Goal: Complete application form

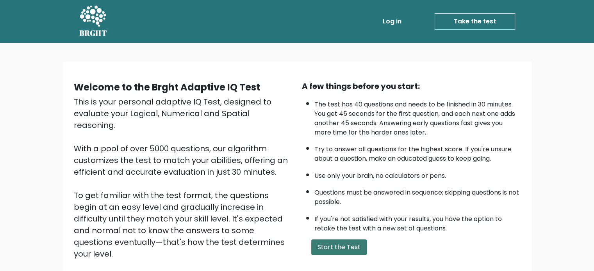
click at [340, 246] on button "Start the Test" at bounding box center [338, 248] width 55 height 16
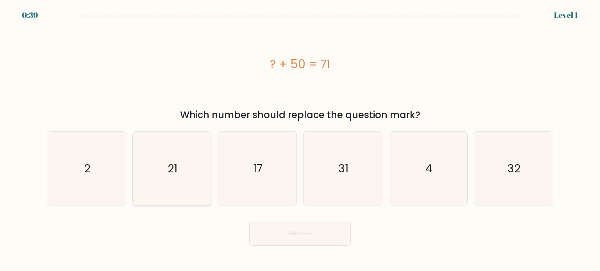
click at [190, 160] on icon "21" at bounding box center [171, 168] width 73 height 73
click at [300, 140] on input "b. 21" at bounding box center [300, 138] width 0 height 4
radio input "true"
click at [314, 239] on button "Next" at bounding box center [300, 233] width 102 height 25
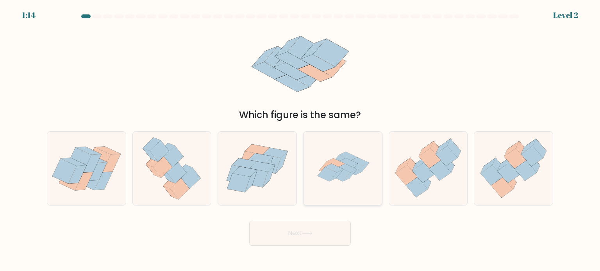
click at [345, 175] on icon at bounding box center [340, 174] width 19 height 14
click at [300, 140] on input "d." at bounding box center [300, 138] width 0 height 4
radio input "true"
click at [314, 240] on button "Next" at bounding box center [300, 233] width 102 height 25
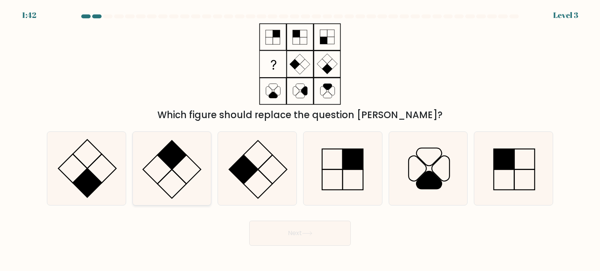
click at [190, 173] on icon at bounding box center [171, 168] width 73 height 73
click at [300, 140] on input "b." at bounding box center [300, 138] width 0 height 4
radio input "true"
click at [311, 242] on button "Next" at bounding box center [300, 233] width 102 height 25
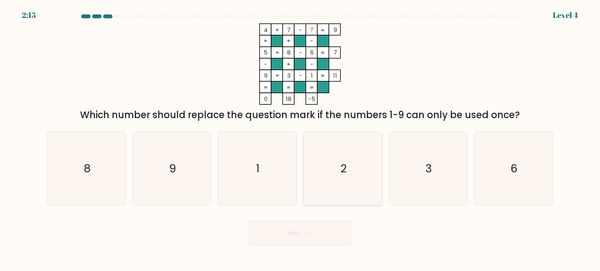
click at [343, 166] on text "2" at bounding box center [343, 168] width 6 height 16
click at [300, 140] on input "d. 2" at bounding box center [300, 138] width 0 height 4
radio input "true"
click at [322, 243] on button "Next" at bounding box center [300, 233] width 102 height 25
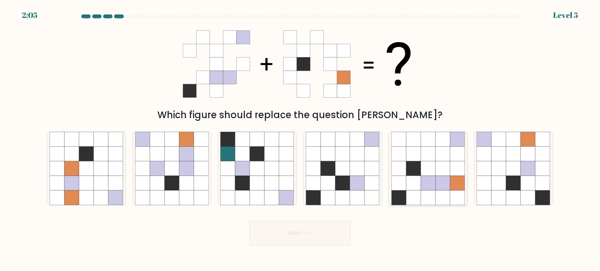
click at [435, 172] on icon at bounding box center [427, 168] width 15 height 15
click at [300, 140] on input "e." at bounding box center [300, 138] width 0 height 4
radio input "true"
click at [311, 240] on button "Next" at bounding box center [300, 233] width 102 height 25
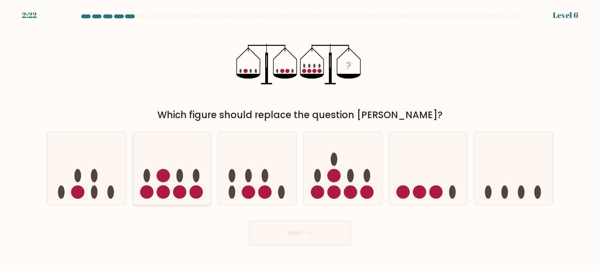
click at [162, 180] on circle at bounding box center [163, 175] width 13 height 13
click at [300, 140] on input "b." at bounding box center [300, 138] width 0 height 4
radio input "true"
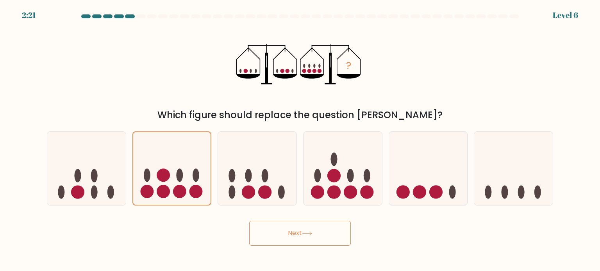
click at [303, 237] on button "Next" at bounding box center [300, 233] width 102 height 25
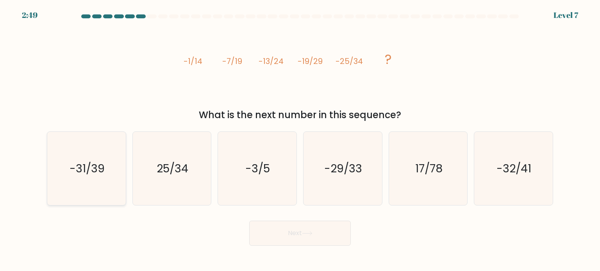
click at [95, 168] on text "-31/39" at bounding box center [86, 168] width 35 height 16
click at [300, 140] on input "a. -31/39" at bounding box center [300, 138] width 0 height 4
radio input "true"
click at [303, 231] on button "Next" at bounding box center [300, 233] width 102 height 25
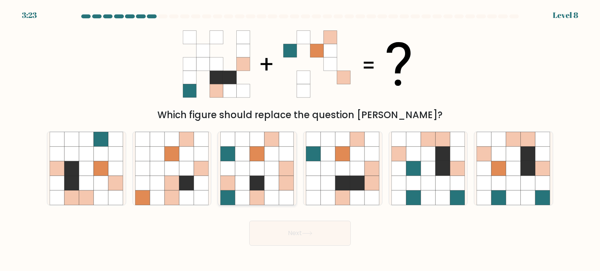
click at [250, 171] on icon at bounding box center [257, 168] width 15 height 15
click at [300, 140] on input "c." at bounding box center [300, 138] width 0 height 4
radio input "true"
click at [300, 235] on button "Next" at bounding box center [300, 233] width 102 height 25
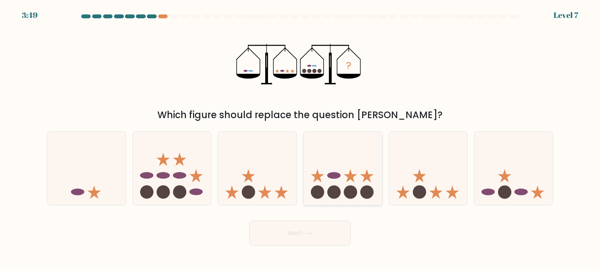
click at [345, 179] on icon at bounding box center [342, 168] width 78 height 65
click at [300, 140] on input "d." at bounding box center [300, 138] width 0 height 4
radio input "true"
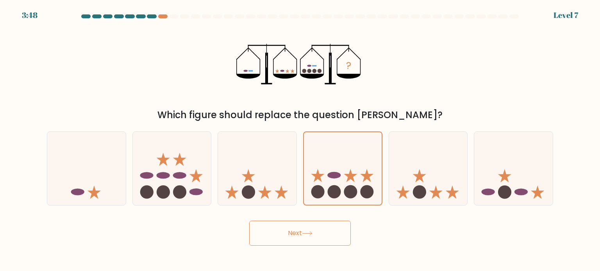
click at [312, 232] on icon at bounding box center [307, 233] width 11 height 4
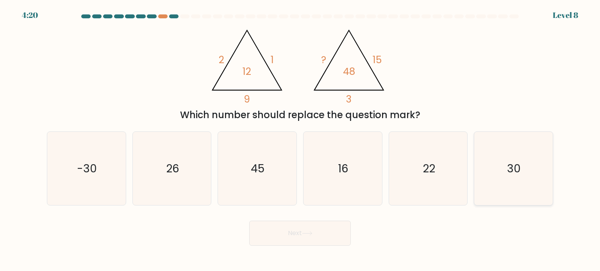
click at [511, 162] on text "30" at bounding box center [514, 168] width 14 height 16
click at [300, 140] on input "f. 30" at bounding box center [300, 138] width 0 height 4
radio input "true"
click at [295, 232] on button "Next" at bounding box center [300, 233] width 102 height 25
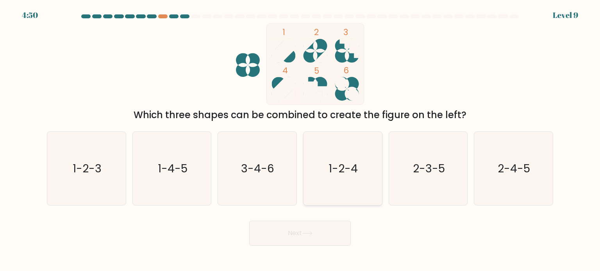
click at [360, 171] on icon "1-2-4" at bounding box center [342, 168] width 73 height 73
click at [300, 140] on input "d. 1-2-4" at bounding box center [300, 138] width 0 height 4
radio input "true"
click at [315, 240] on button "Next" at bounding box center [300, 233] width 102 height 25
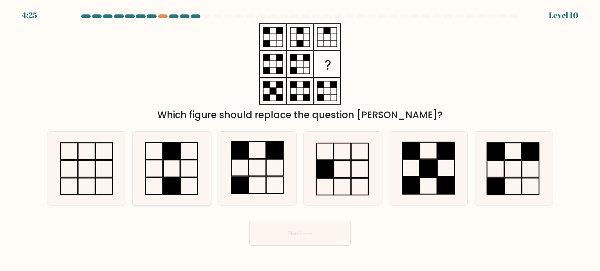
click at [185, 157] on icon at bounding box center [171, 168] width 73 height 73
click at [300, 140] on input "b." at bounding box center [300, 138] width 0 height 4
radio input "true"
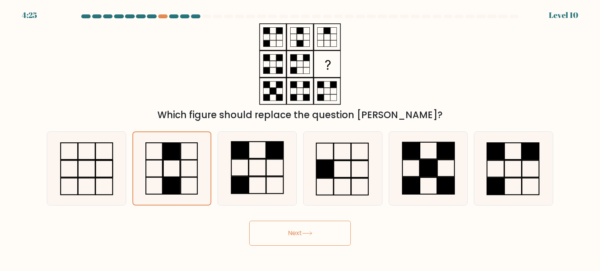
click at [318, 233] on button "Next" at bounding box center [300, 233] width 102 height 25
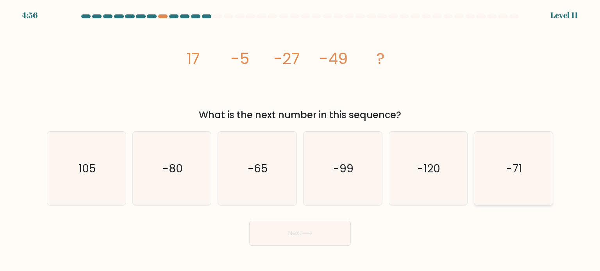
click at [532, 175] on icon "-71" at bounding box center [512, 168] width 73 height 73
click at [300, 140] on input "f. -71" at bounding box center [300, 138] width 0 height 4
radio input "true"
click at [319, 232] on button "Next" at bounding box center [300, 233] width 102 height 25
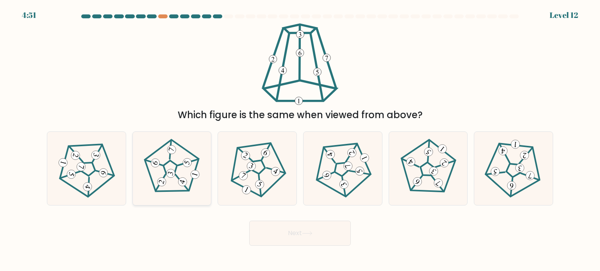
click at [175, 167] on icon at bounding box center [171, 168] width 59 height 59
click at [300, 140] on input "b." at bounding box center [300, 138] width 0 height 4
radio input "true"
click at [289, 241] on button "Next" at bounding box center [300, 233] width 102 height 25
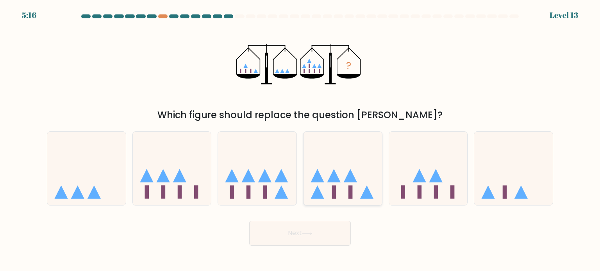
click at [359, 183] on icon at bounding box center [342, 168] width 78 height 65
click at [300, 140] on input "d." at bounding box center [300, 138] width 0 height 4
radio input "true"
click at [314, 240] on button "Next" at bounding box center [300, 233] width 102 height 25
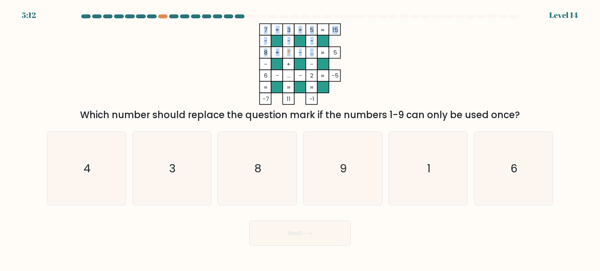
drag, startPoint x: 313, startPoint y: 52, endPoint x: 308, endPoint y: 51, distance: 4.5
click at [308, 51] on icon "7 + 3 + 5 15 - - - 8 + ? - ... 5 - + - 6 - ... - 2 = -5 = = = = -7 11 -1 =" at bounding box center [300, 64] width 234 height 82
click at [310, 51] on tspan "..." at bounding box center [312, 52] width 4 height 8
click at [446, 169] on icon "1" at bounding box center [427, 168] width 73 height 73
click at [300, 140] on input "e. 1" at bounding box center [300, 138] width 0 height 4
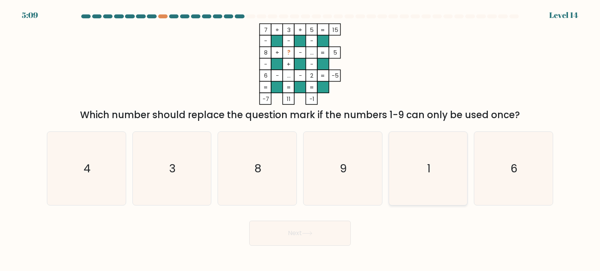
radio input "true"
click at [304, 241] on button "Next" at bounding box center [300, 233] width 102 height 25
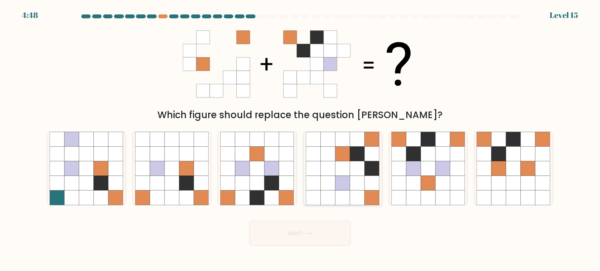
click at [348, 165] on icon at bounding box center [342, 168] width 15 height 15
click at [300, 140] on input "d." at bounding box center [300, 138] width 0 height 4
radio input "true"
click at [308, 240] on button "Next" at bounding box center [300, 233] width 102 height 25
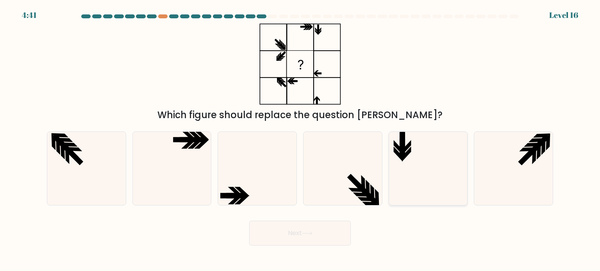
click at [424, 176] on icon at bounding box center [427, 168] width 73 height 73
click at [300, 140] on input "e." at bounding box center [300, 138] width 0 height 4
radio input "true"
click at [257, 216] on div "Next" at bounding box center [299, 230] width 515 height 31
click at [276, 230] on button "Next" at bounding box center [300, 233] width 102 height 25
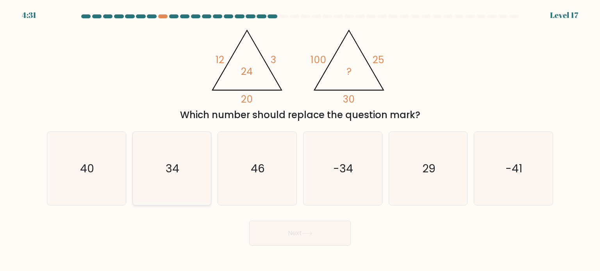
click at [164, 162] on icon "34" at bounding box center [171, 168] width 73 height 73
click at [300, 140] on input "b. 34" at bounding box center [300, 138] width 0 height 4
radio input "true"
click at [281, 231] on button "Next" at bounding box center [300, 233] width 102 height 25
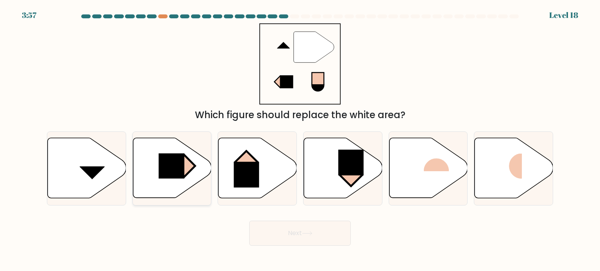
click at [180, 174] on rect at bounding box center [171, 166] width 26 height 25
click at [300, 140] on input "b." at bounding box center [300, 138] width 0 height 4
radio input "true"
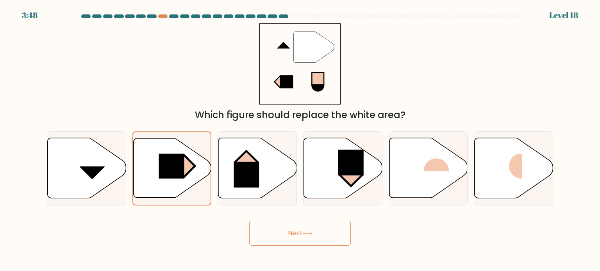
click at [308, 234] on icon at bounding box center [307, 233] width 11 height 4
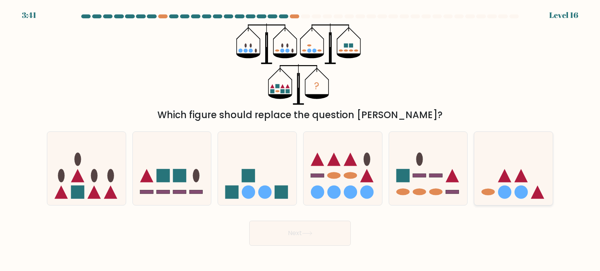
click at [511, 175] on icon at bounding box center [513, 168] width 78 height 65
click at [300, 140] on input "f." at bounding box center [300, 138] width 0 height 4
radio input "true"
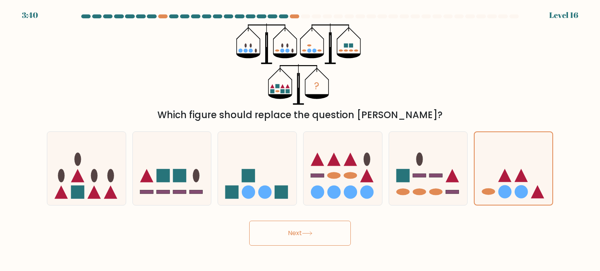
click at [340, 235] on button "Next" at bounding box center [300, 233] width 102 height 25
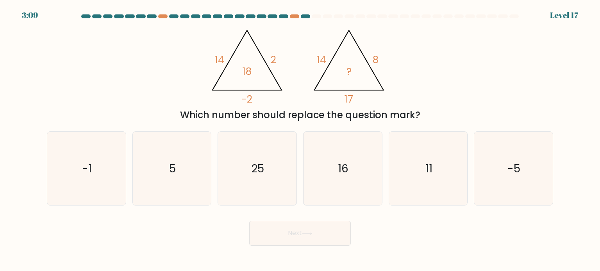
click at [143, 59] on div "@import url('https://fonts.googleapis.com/css?family=Abril+Fatface:400,100,100i…" at bounding box center [299, 72] width 515 height 99
click at [167, 167] on icon "5" at bounding box center [171, 168] width 73 height 73
click at [300, 140] on input "b. 5" at bounding box center [300, 138] width 0 height 4
radio input "true"
click at [287, 230] on button "Next" at bounding box center [300, 233] width 102 height 25
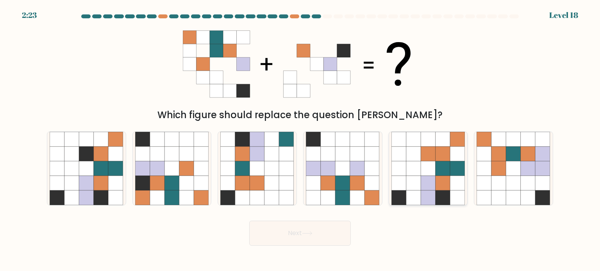
click at [440, 150] on icon at bounding box center [442, 153] width 15 height 15
click at [300, 140] on input "e." at bounding box center [300, 138] width 0 height 4
radio input "true"
click at [291, 242] on button "Next" at bounding box center [300, 233] width 102 height 25
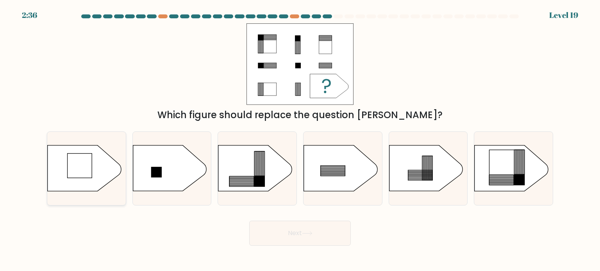
click at [89, 159] on rect at bounding box center [79, 166] width 25 height 25
click at [300, 140] on input "a." at bounding box center [300, 138] width 0 height 4
radio input "true"
click at [310, 240] on button "Next" at bounding box center [300, 233] width 102 height 25
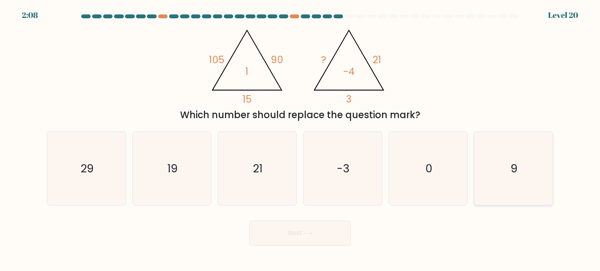
drag, startPoint x: 508, startPoint y: 155, endPoint x: 474, endPoint y: 182, distance: 44.1
click at [508, 155] on icon "9" at bounding box center [512, 168] width 73 height 73
click at [300, 140] on input "f. 9" at bounding box center [300, 138] width 0 height 4
radio input "true"
click at [303, 242] on button "Next" at bounding box center [300, 233] width 102 height 25
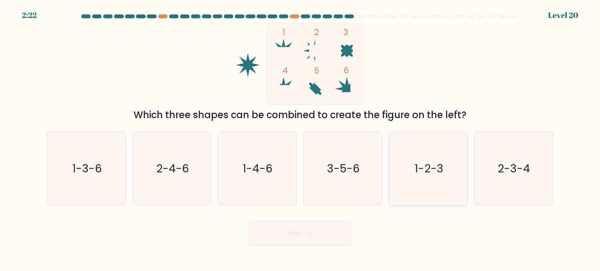
click at [437, 167] on text "1-2-3" at bounding box center [428, 168] width 29 height 16
click at [300, 140] on input "e. 1-2-3" at bounding box center [300, 138] width 0 height 4
radio input "true"
click at [324, 236] on button "Next" at bounding box center [300, 233] width 102 height 25
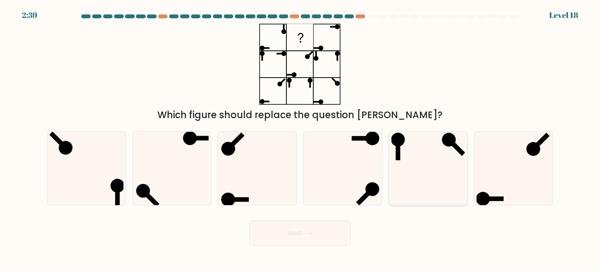
click at [428, 165] on icon at bounding box center [427, 168] width 73 height 73
click at [300, 140] on input "e." at bounding box center [300, 138] width 0 height 4
radio input "true"
click at [312, 235] on icon at bounding box center [307, 233] width 11 height 4
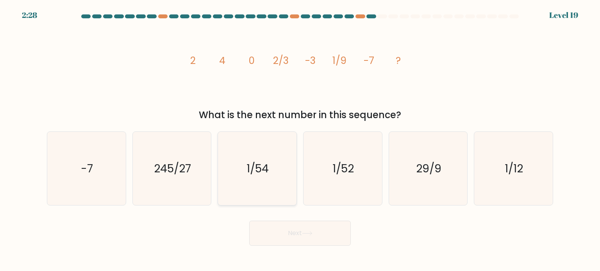
click at [280, 173] on icon "1/54" at bounding box center [256, 168] width 73 height 73
click at [300, 140] on input "c. 1/54" at bounding box center [300, 138] width 0 height 4
radio input "true"
click at [312, 237] on button "Next" at bounding box center [300, 233] width 102 height 25
click at [306, 232] on icon at bounding box center [307, 233] width 11 height 4
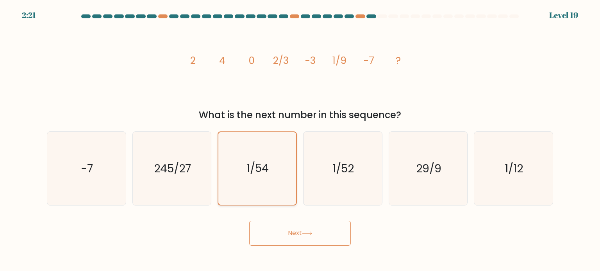
click at [270, 175] on icon "1/54" at bounding box center [257, 168] width 73 height 73
click at [300, 140] on input "c. 1/54" at bounding box center [300, 138] width 0 height 4
click at [289, 232] on button "Next" at bounding box center [300, 233] width 102 height 25
click at [335, 164] on text "1/52" at bounding box center [343, 168] width 21 height 16
click at [300, 140] on input "d. 1/52" at bounding box center [300, 138] width 0 height 4
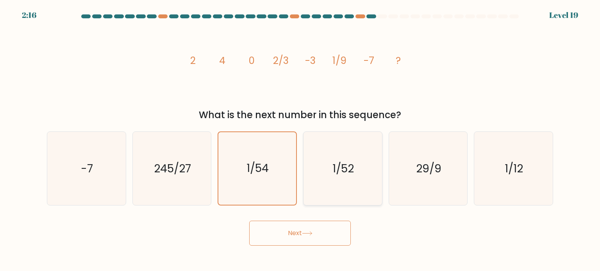
radio input "true"
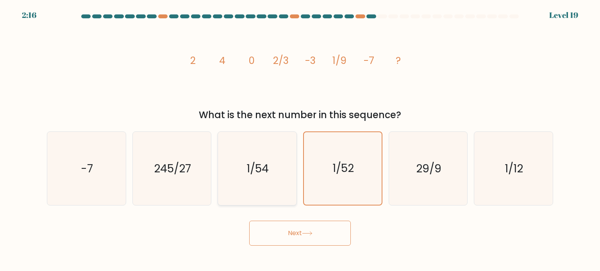
click at [261, 164] on text "1/54" at bounding box center [258, 168] width 22 height 16
click at [300, 140] on input "c. 1/54" at bounding box center [300, 138] width 0 height 4
radio input "true"
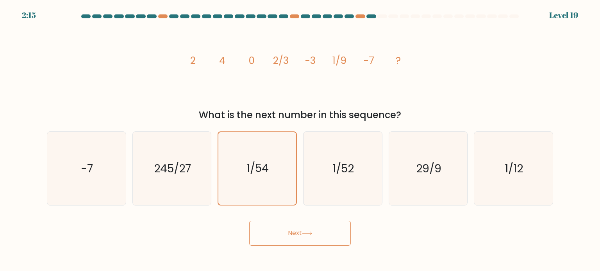
click at [288, 230] on button "Next" at bounding box center [300, 233] width 102 height 25
click at [416, 108] on div "What is the next number in this sequence?" at bounding box center [300, 115] width 497 height 14
click at [539, 177] on icon "1/12" at bounding box center [512, 168] width 73 height 73
click at [300, 140] on input "f. 1/12" at bounding box center [300, 138] width 0 height 4
radio input "true"
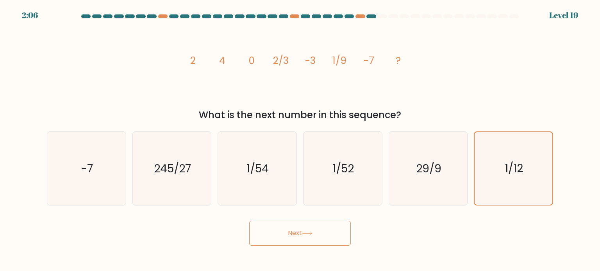
click at [298, 238] on button "Next" at bounding box center [300, 233] width 102 height 25
click at [270, 150] on icon "1/54" at bounding box center [256, 168] width 73 height 73
click at [300, 140] on input "c. 1/54" at bounding box center [300, 138] width 0 height 4
radio input "true"
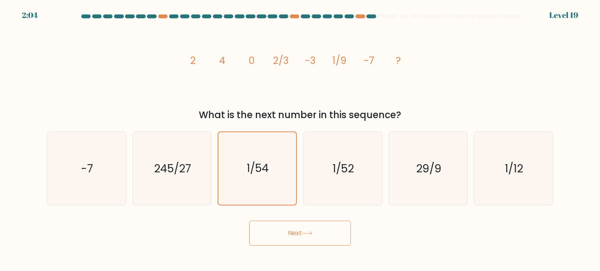
click at [391, 116] on div "What is the next number in this sequence?" at bounding box center [300, 115] width 497 height 14
click at [303, 233] on icon at bounding box center [307, 233] width 11 height 4
click at [273, 155] on icon "1/54" at bounding box center [257, 168] width 73 height 73
click at [300, 140] on input "c. 1/54" at bounding box center [300, 138] width 0 height 4
click at [341, 151] on icon "1/52" at bounding box center [342, 168] width 73 height 73
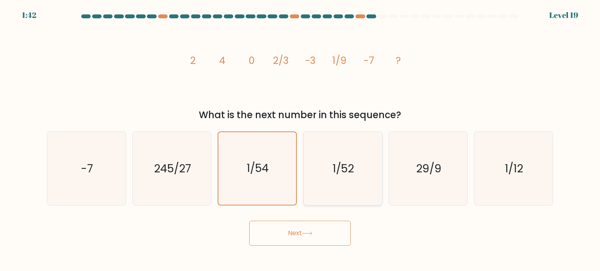
click at [300, 140] on input "d. 1/52" at bounding box center [300, 138] width 0 height 4
radio input "true"
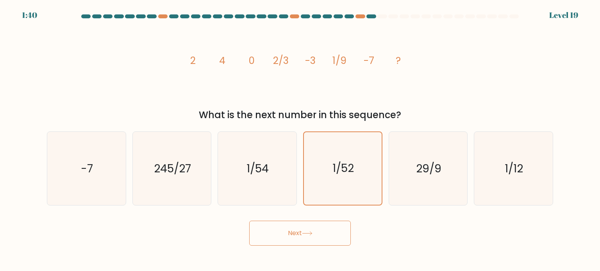
click at [366, 16] on div at bounding box center [370, 16] width 9 height 4
drag, startPoint x: 363, startPoint y: 16, endPoint x: 378, endPoint y: 18, distance: 15.5
click at [367, 16] on at bounding box center [299, 16] width 439 height 4
click at [361, 15] on div at bounding box center [359, 16] width 9 height 4
click at [374, 15] on div at bounding box center [370, 16] width 9 height 4
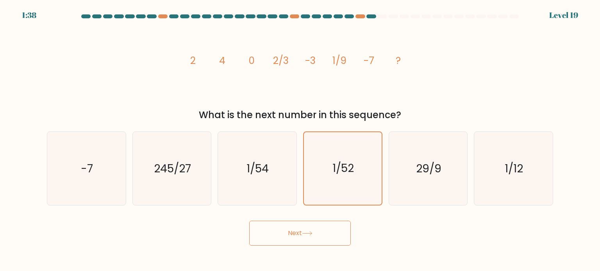
click at [384, 16] on div at bounding box center [381, 16] width 9 height 4
click at [345, 187] on icon "1/52" at bounding box center [342, 168] width 73 height 73
click at [300, 140] on input "d. 1/52" at bounding box center [300, 138] width 0 height 4
click at [289, 239] on button "Next" at bounding box center [300, 233] width 102 height 25
click at [263, 169] on text "1/54" at bounding box center [258, 168] width 22 height 16
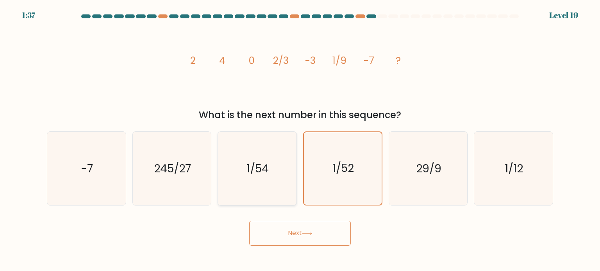
click at [300, 140] on input "c. 1/54" at bounding box center [300, 138] width 0 height 4
radio input "true"
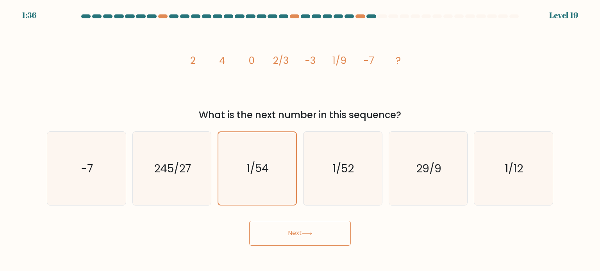
click at [285, 239] on button "Next" at bounding box center [300, 233] width 102 height 25
click at [289, 237] on button "Next" at bounding box center [300, 233] width 102 height 25
click at [290, 237] on button "Next" at bounding box center [300, 233] width 102 height 25
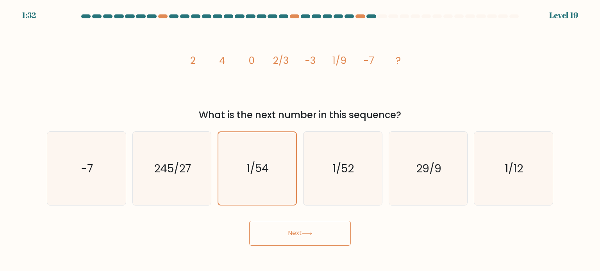
click at [306, 235] on icon at bounding box center [307, 233] width 11 height 4
click at [312, 67] on tspan "-3" at bounding box center [310, 61] width 11 height 14
click at [269, 175] on text "1/54" at bounding box center [258, 168] width 22 height 15
click at [300, 140] on input "c. 1/54" at bounding box center [300, 138] width 0 height 4
click at [304, 242] on button "Next" at bounding box center [300, 233] width 102 height 25
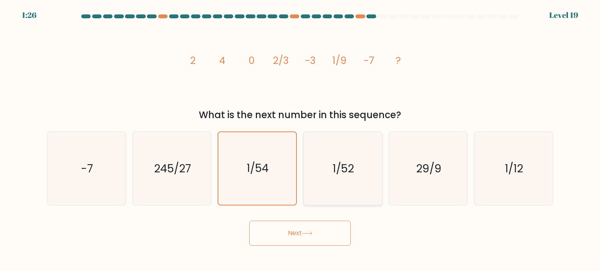
click at [328, 189] on icon "1/52" at bounding box center [342, 168] width 73 height 73
click at [300, 140] on input "d. 1/52" at bounding box center [300, 138] width 0 height 4
radio input "true"
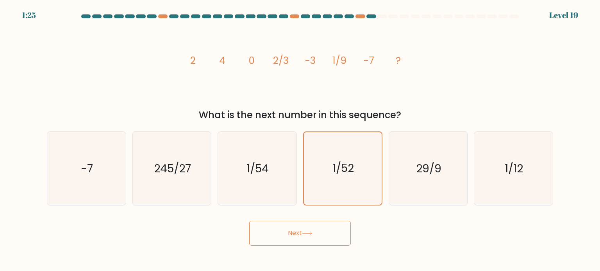
click at [319, 241] on button "Next" at bounding box center [300, 233] width 102 height 25
click at [315, 237] on button "Next" at bounding box center [300, 233] width 102 height 25
click at [276, 179] on icon "1/54" at bounding box center [256, 168] width 73 height 73
click at [300, 140] on input "c. 1/54" at bounding box center [300, 138] width 0 height 4
radio input "true"
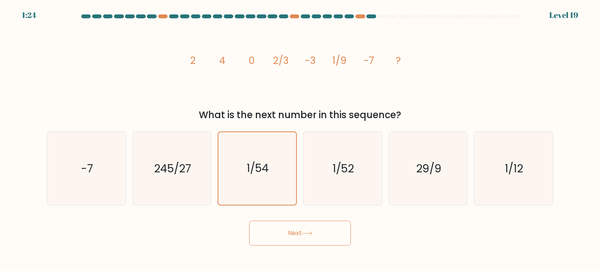
drag, startPoint x: 298, startPoint y: 226, endPoint x: 299, endPoint y: 199, distance: 27.3
click at [298, 226] on button "Next" at bounding box center [300, 233] width 102 height 25
click at [315, 173] on icon "1/52" at bounding box center [342, 168] width 73 height 73
click at [300, 140] on input "d. 1/52" at bounding box center [300, 138] width 0 height 4
radio input "true"
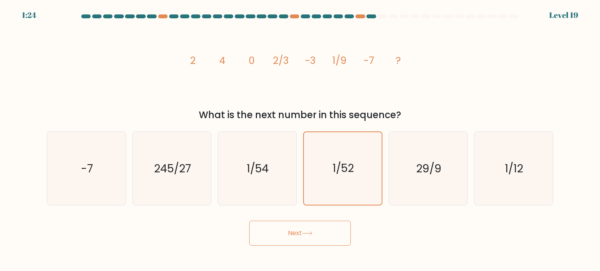
click at [289, 239] on button "Next" at bounding box center [300, 233] width 102 height 25
click at [272, 172] on icon "1/54" at bounding box center [256, 168] width 73 height 73
click at [300, 140] on input "c. 1/54" at bounding box center [300, 138] width 0 height 4
radio input "true"
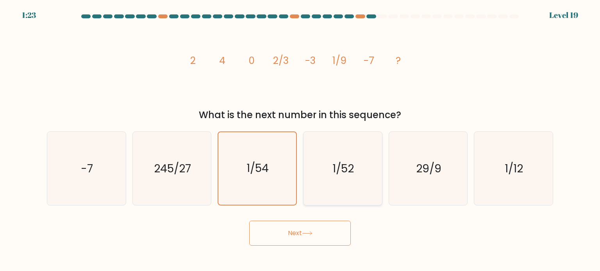
drag, startPoint x: 331, startPoint y: 244, endPoint x: 352, endPoint y: 181, distance: 66.2
click at [336, 234] on button "Next" at bounding box center [300, 233] width 102 height 25
click at [352, 181] on icon "1/52" at bounding box center [342, 168] width 73 height 73
click at [300, 140] on input "d. 1/52" at bounding box center [300, 138] width 0 height 4
radio input "true"
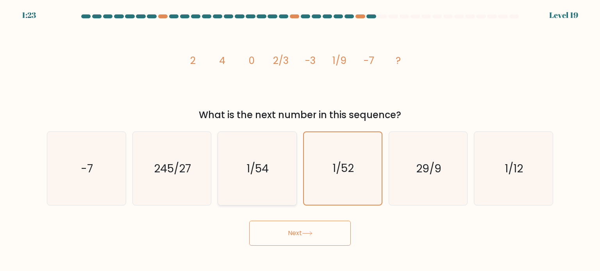
drag, startPoint x: 305, startPoint y: 245, endPoint x: 273, endPoint y: 185, distance: 67.4
click at [303, 243] on button "Next" at bounding box center [300, 233] width 102 height 25
click at [272, 182] on icon "1/54" at bounding box center [256, 168] width 73 height 73
click at [300, 140] on input "c. 1/54" at bounding box center [300, 138] width 0 height 4
radio input "true"
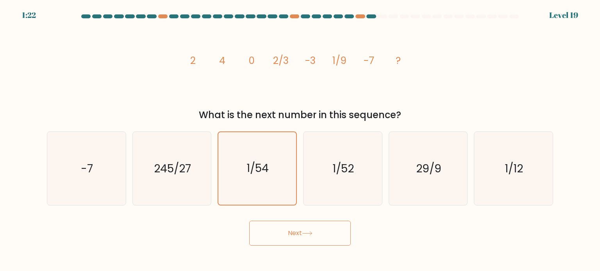
click at [300, 242] on button "Next" at bounding box center [300, 233] width 102 height 25
click at [300, 239] on button "Next" at bounding box center [300, 233] width 102 height 25
click at [300, 238] on button "Next" at bounding box center [300, 233] width 102 height 25
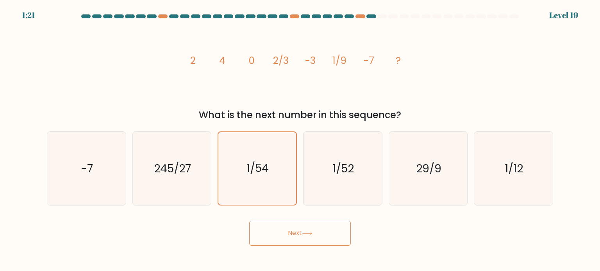
click at [300, 237] on button "Next" at bounding box center [300, 233] width 102 height 25
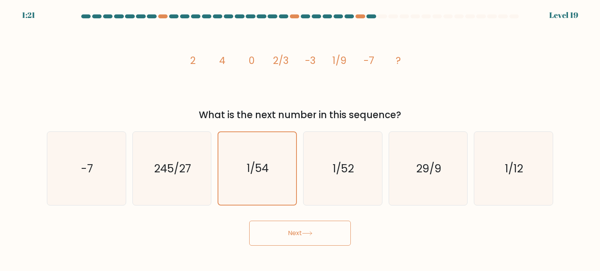
click at [300, 237] on button "Next" at bounding box center [300, 233] width 102 height 25
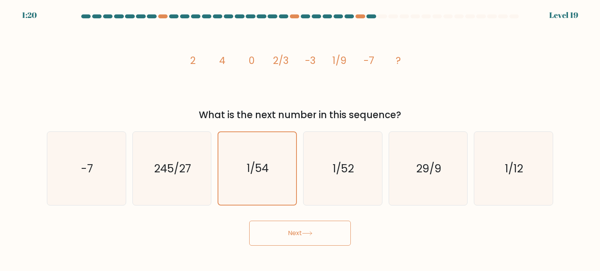
click at [300, 237] on button "Next" at bounding box center [300, 233] width 102 height 25
drag, startPoint x: 575, startPoint y: 16, endPoint x: 559, endPoint y: 13, distance: 16.2
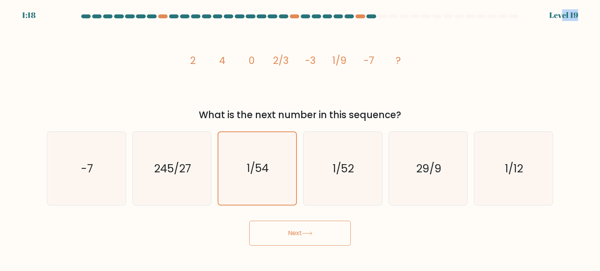
click at [561, 13] on body "1:18 Level 19" at bounding box center [300, 135] width 600 height 271
click at [559, 13] on div "Level 19" at bounding box center [563, 15] width 29 height 12
drag, startPoint x: 454, startPoint y: 144, endPoint x: 438, endPoint y: 159, distance: 21.3
click at [453, 146] on icon "29/9" at bounding box center [427, 168] width 73 height 73
click at [300, 140] on input "e. 29/9" at bounding box center [300, 138] width 0 height 4
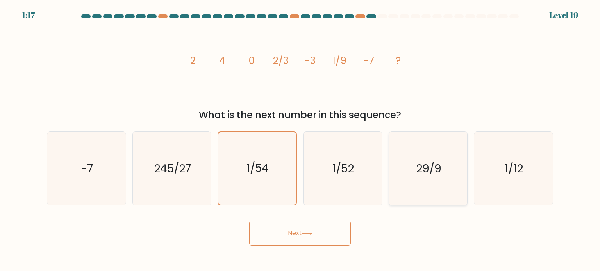
radio input "true"
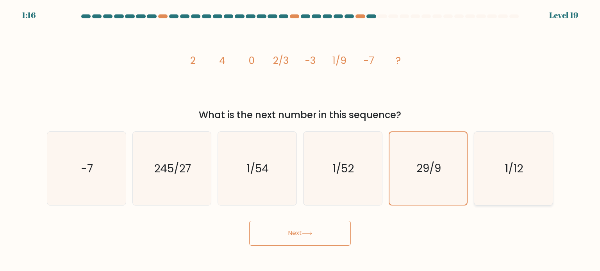
click at [500, 172] on icon "1/12" at bounding box center [512, 168] width 73 height 73
click at [300, 140] on input "f. 1/12" at bounding box center [300, 138] width 0 height 4
radio input "true"
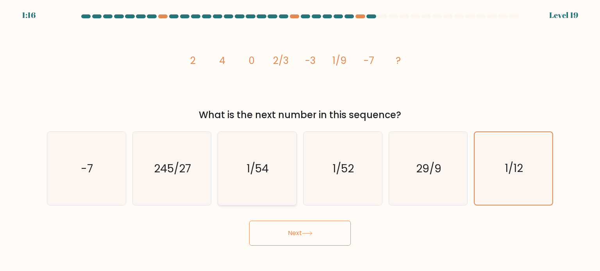
click at [245, 171] on icon "1/54" at bounding box center [256, 168] width 73 height 73
click at [300, 140] on input "c. 1/54" at bounding box center [300, 138] width 0 height 4
radio input "true"
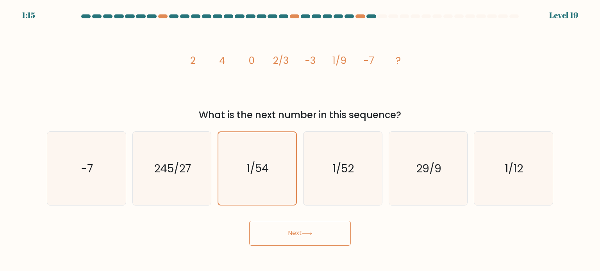
click at [301, 225] on button "Next" at bounding box center [300, 233] width 102 height 25
click at [374, 182] on icon "1/52" at bounding box center [342, 168] width 73 height 73
click at [300, 140] on input "d. 1/52" at bounding box center [300, 138] width 0 height 4
radio input "true"
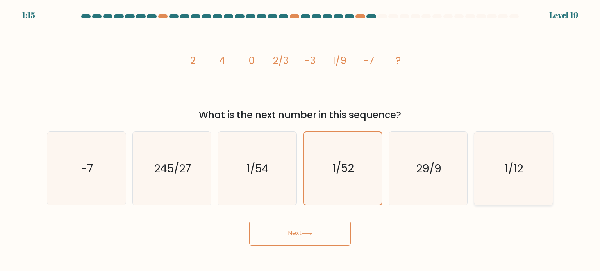
click at [522, 162] on text "1/12" at bounding box center [514, 168] width 18 height 16
click at [300, 140] on input "f. 1/12" at bounding box center [300, 138] width 0 height 4
radio input "true"
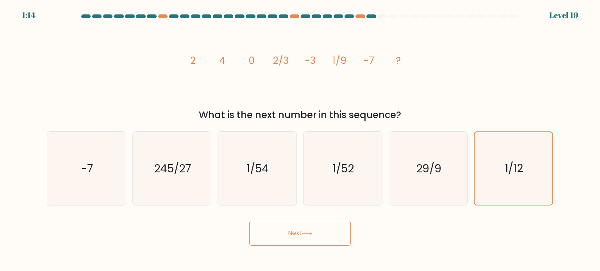
click at [301, 225] on button "Next" at bounding box center [300, 233] width 102 height 25
click at [286, 176] on icon "1/54" at bounding box center [256, 168] width 73 height 73
click at [300, 140] on input "c. 1/54" at bounding box center [300, 138] width 0 height 4
radio input "true"
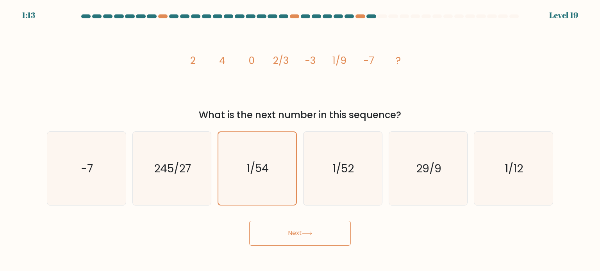
drag, startPoint x: 307, startPoint y: 244, endPoint x: 297, endPoint y: 237, distance: 12.1
click at [304, 240] on button "Next" at bounding box center [300, 233] width 102 height 25
click at [166, 161] on text "245/27" at bounding box center [172, 168] width 37 height 16
click at [300, 140] on input "b. 245/27" at bounding box center [300, 138] width 0 height 4
radio input "true"
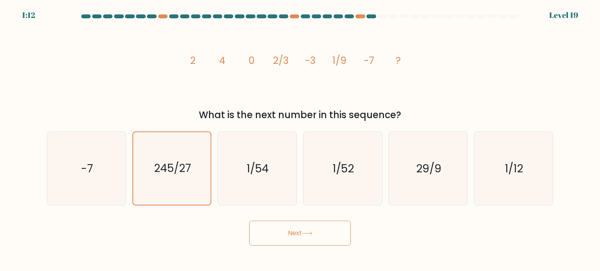
click at [272, 224] on button "Next" at bounding box center [300, 233] width 102 height 25
click at [244, 180] on icon "1/54" at bounding box center [256, 168] width 73 height 73
click at [300, 140] on input "c. 1/54" at bounding box center [300, 138] width 0 height 4
radio input "true"
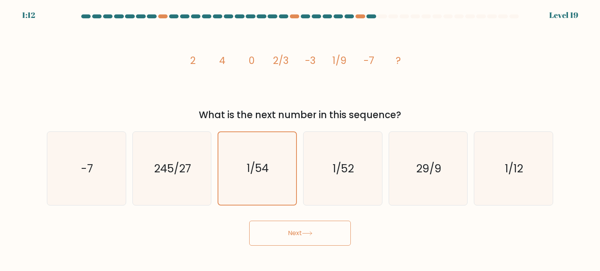
click at [298, 235] on button "Next" at bounding box center [300, 233] width 102 height 25
click at [331, 178] on icon "1/52" at bounding box center [342, 168] width 73 height 73
click at [300, 140] on input "d. 1/52" at bounding box center [300, 138] width 0 height 4
radio input "true"
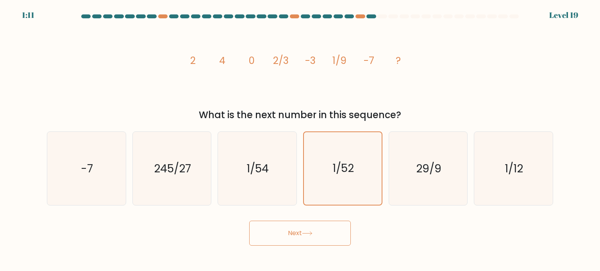
drag, startPoint x: 322, startPoint y: 229, endPoint x: 396, endPoint y: 188, distance: 85.3
click at [323, 229] on button "Next" at bounding box center [300, 233] width 102 height 25
click at [493, 175] on icon "1/12" at bounding box center [512, 168] width 73 height 73
click at [300, 140] on input "f. 1/12" at bounding box center [300, 138] width 0 height 4
radio input "true"
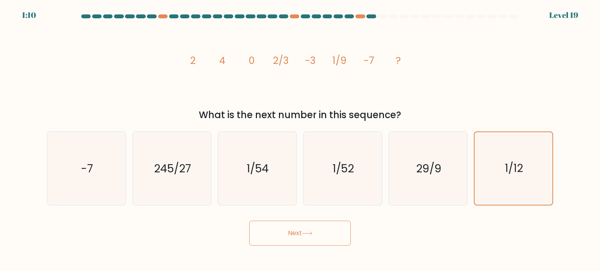
drag, startPoint x: 324, startPoint y: 236, endPoint x: 294, endPoint y: 217, distance: 35.8
click at [323, 236] on button "Next" at bounding box center [300, 233] width 102 height 25
click at [227, 163] on icon "1/54" at bounding box center [256, 168] width 73 height 73
click at [300, 140] on input "c. 1/54" at bounding box center [300, 138] width 0 height 4
radio input "true"
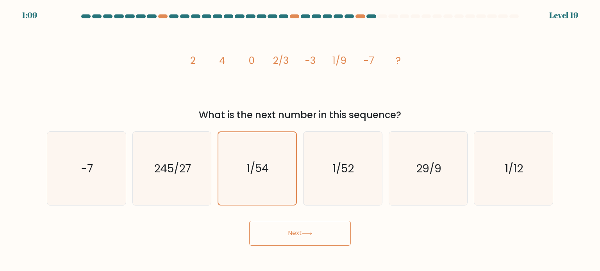
click at [299, 229] on button "Next" at bounding box center [300, 233] width 102 height 25
drag, startPoint x: 299, startPoint y: 229, endPoint x: 321, endPoint y: 214, distance: 25.9
click at [300, 229] on button "Next" at bounding box center [300, 233] width 102 height 25
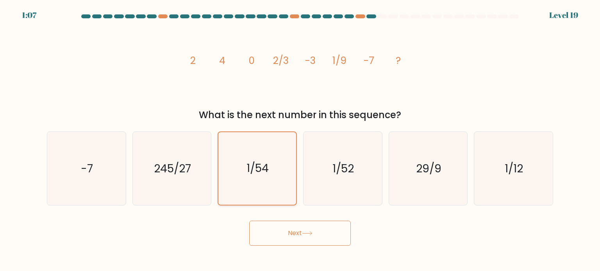
click at [270, 187] on icon "1/54" at bounding box center [257, 168] width 73 height 73
click at [300, 140] on input "c. 1/54" at bounding box center [300, 138] width 0 height 4
click at [270, 187] on icon "1/54" at bounding box center [257, 168] width 73 height 73
click at [300, 140] on input "c. 1/54" at bounding box center [300, 138] width 0 height 4
click at [270, 187] on icon "1/54" at bounding box center [257, 168] width 73 height 73
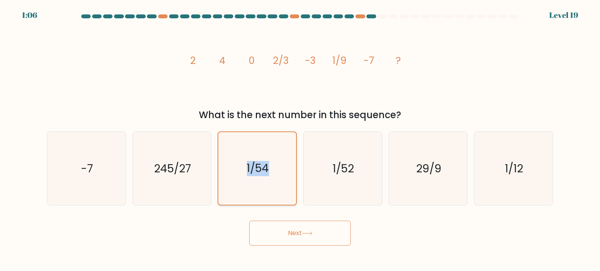
click at [300, 140] on input "c. 1/54" at bounding box center [300, 138] width 0 height 4
click at [270, 187] on icon "1/54" at bounding box center [257, 168] width 73 height 73
click at [300, 140] on input "c. 1/54" at bounding box center [300, 138] width 0 height 4
click at [270, 187] on icon "1/54" at bounding box center [257, 168] width 73 height 73
click at [300, 140] on input "c. 1/54" at bounding box center [300, 138] width 0 height 4
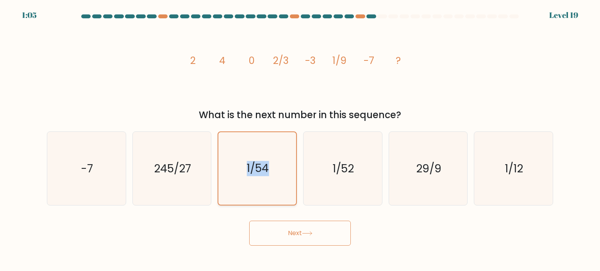
click at [270, 187] on icon "1/54" at bounding box center [257, 168] width 73 height 73
click at [300, 140] on input "c. 1/54" at bounding box center [300, 138] width 0 height 4
click at [285, 230] on button "Next" at bounding box center [300, 233] width 102 height 25
click at [322, 232] on button "Next" at bounding box center [300, 233] width 102 height 25
click at [249, 221] on button "Next" at bounding box center [300, 233] width 102 height 25
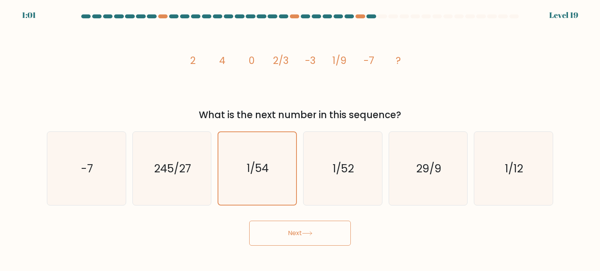
click at [249, 221] on button "Next" at bounding box center [300, 233] width 102 height 25
click at [322, 232] on button "Next" at bounding box center [300, 233] width 102 height 25
click at [406, 248] on body "0:58 Level 19" at bounding box center [300, 135] width 600 height 271
click at [301, 237] on button "Next" at bounding box center [300, 233] width 102 height 25
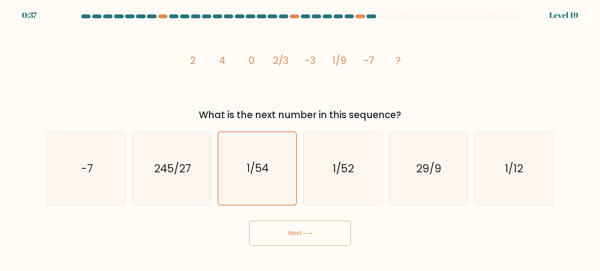
click at [301, 237] on button "Next" at bounding box center [300, 233] width 102 height 25
click at [262, 163] on text "1/54" at bounding box center [258, 168] width 22 height 15
click at [300, 140] on input "c. 1/54" at bounding box center [300, 138] width 0 height 4
click at [169, 164] on text "245/27" at bounding box center [172, 168] width 37 height 16
click at [300, 140] on input "b. 245/27" at bounding box center [300, 138] width 0 height 4
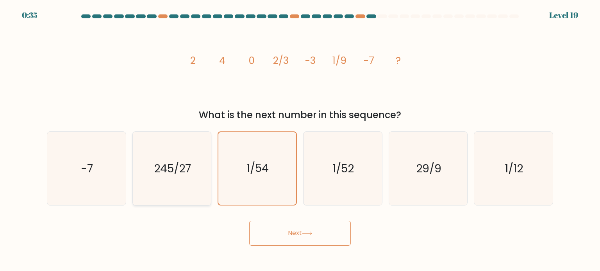
radio input "true"
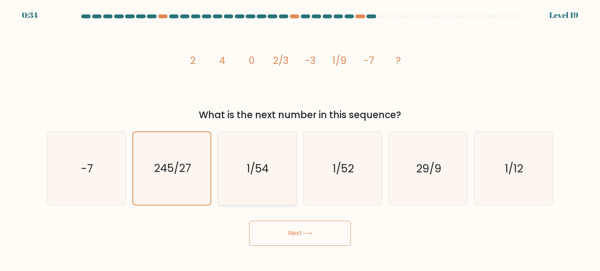
click at [255, 163] on text "1/54" at bounding box center [258, 168] width 22 height 16
click at [300, 140] on input "c. 1/54" at bounding box center [300, 138] width 0 height 4
radio input "true"
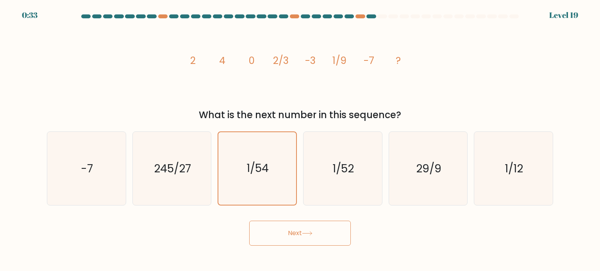
click at [312, 237] on button "Next" at bounding box center [300, 233] width 102 height 25
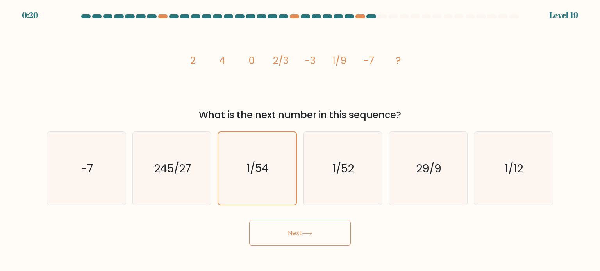
click at [310, 240] on button "Next" at bounding box center [300, 233] width 102 height 25
click at [325, 166] on icon "1/52" at bounding box center [342, 168] width 73 height 73
click at [300, 140] on input "d. 1/52" at bounding box center [300, 138] width 0 height 4
radio input "true"
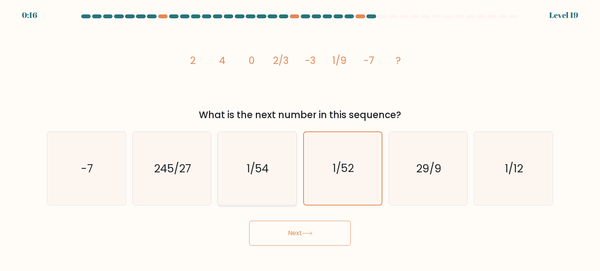
drag, startPoint x: 273, startPoint y: 159, endPoint x: 289, endPoint y: 178, distance: 24.6
click at [272, 159] on icon "1/54" at bounding box center [256, 168] width 73 height 73
click at [300, 140] on input "c. 1/54" at bounding box center [300, 138] width 0 height 4
radio input "true"
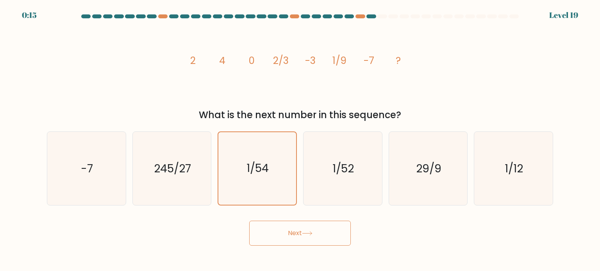
click at [296, 235] on button "Next" at bounding box center [300, 233] width 102 height 25
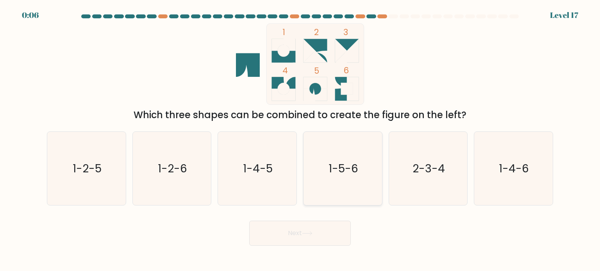
click at [328, 158] on icon "1-5-6" at bounding box center [342, 168] width 73 height 73
click at [300, 140] on input "d. 1-5-6" at bounding box center [300, 138] width 0 height 4
radio input "true"
click at [305, 233] on icon at bounding box center [307, 233] width 11 height 4
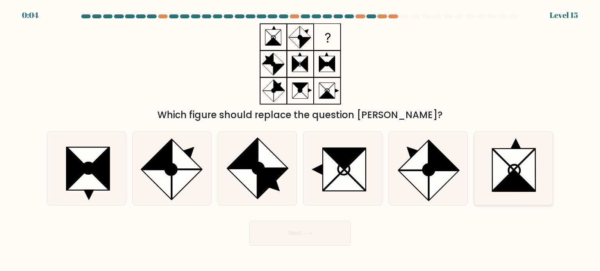
click at [495, 163] on icon at bounding box center [502, 170] width 21 height 42
click at [300, 140] on input "f." at bounding box center [300, 138] width 0 height 4
radio input "true"
click at [262, 231] on button "Next" at bounding box center [300, 233] width 102 height 25
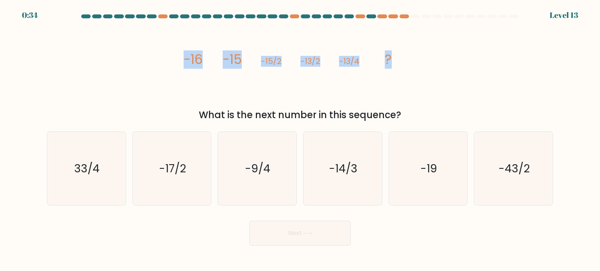
drag, startPoint x: 395, startPoint y: 59, endPoint x: 182, endPoint y: 61, distance: 212.8
click at [182, 61] on div "image/svg+xml -16 -15 -15/2 -13/2 -13/4 ? What is the next number in this seque…" at bounding box center [299, 72] width 515 height 99
copy g "-16 -15 -15/2 -13/2 -13/4 ?"
click at [167, 72] on div "image/svg+xml -16 -15 -15/2 -13/2 -13/4 ? What is the next number in this seque…" at bounding box center [299, 72] width 515 height 99
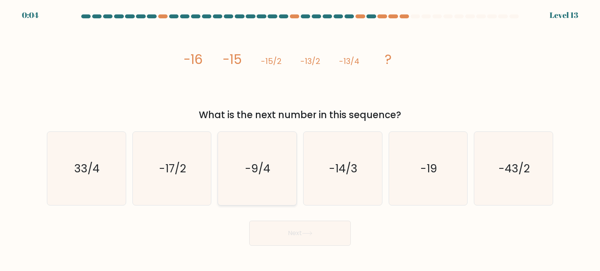
click at [249, 162] on text "-9/4" at bounding box center [257, 168] width 25 height 16
click at [300, 140] on input "c. -9/4" at bounding box center [300, 138] width 0 height 4
radio input "true"
click at [303, 230] on button "Next" at bounding box center [300, 233] width 102 height 25
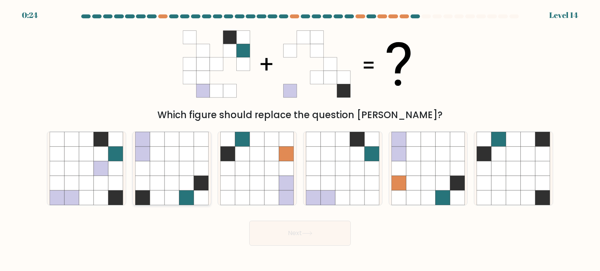
click at [147, 180] on icon at bounding box center [142, 183] width 15 height 15
click at [300, 140] on input "b." at bounding box center [300, 138] width 0 height 4
radio input "true"
click at [293, 233] on button "Next" at bounding box center [300, 233] width 102 height 25
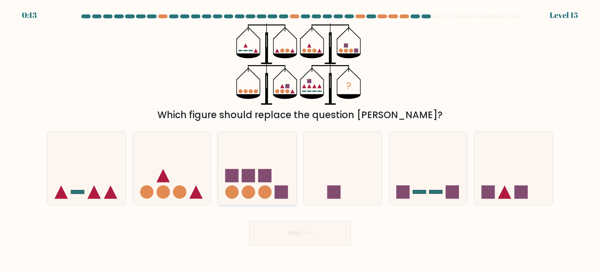
click at [286, 185] on icon at bounding box center [257, 168] width 78 height 65
click at [300, 140] on input "c." at bounding box center [300, 138] width 0 height 4
radio input "true"
click at [314, 228] on button "Next" at bounding box center [300, 233] width 102 height 25
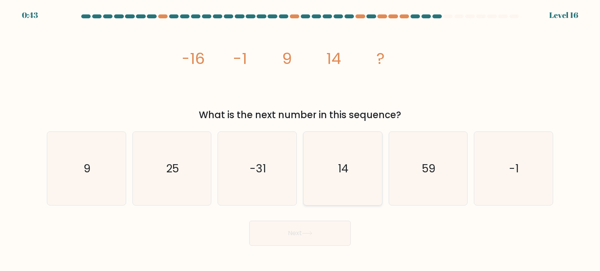
click at [342, 166] on text "14" at bounding box center [343, 168] width 11 height 16
click at [300, 140] on input "d. 14" at bounding box center [300, 138] width 0 height 4
radio input "true"
click at [331, 237] on button "Next" at bounding box center [300, 233] width 102 height 25
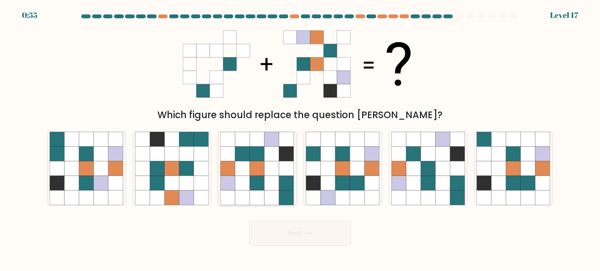
click at [254, 185] on icon at bounding box center [257, 183] width 15 height 15
click at [300, 140] on input "c." at bounding box center [300, 138] width 0 height 4
radio input "true"
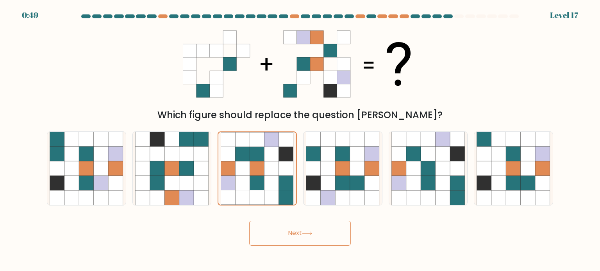
click at [297, 242] on button "Next" at bounding box center [300, 233] width 102 height 25
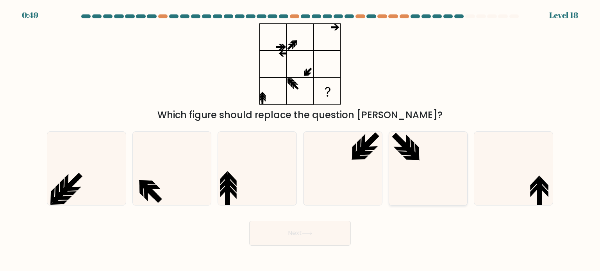
click at [418, 156] on icon at bounding box center [410, 151] width 18 height 18
click at [300, 140] on input "e." at bounding box center [300, 138] width 0 height 4
radio input "true"
click at [314, 242] on button "Next" at bounding box center [300, 233] width 102 height 25
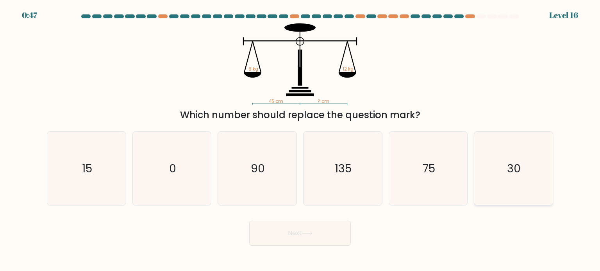
click at [538, 171] on icon "30" at bounding box center [512, 168] width 73 height 73
click at [300, 140] on input "f. 30" at bounding box center [300, 138] width 0 height 4
radio input "true"
click at [325, 236] on button "Next" at bounding box center [300, 233] width 102 height 25
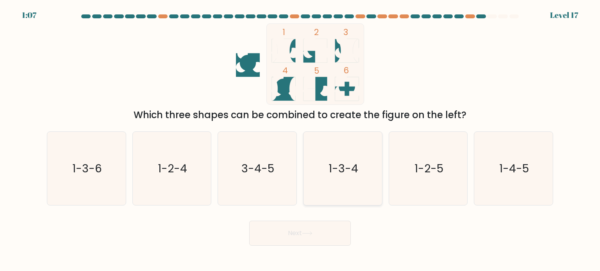
click at [344, 177] on icon "1-3-4" at bounding box center [342, 168] width 73 height 73
click at [300, 140] on input "d. 1-3-4" at bounding box center [300, 138] width 0 height 4
radio input "true"
click at [333, 235] on button "Next" at bounding box center [300, 233] width 102 height 25
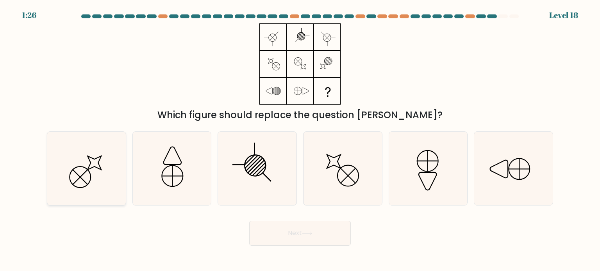
click at [94, 181] on icon at bounding box center [86, 168] width 73 height 73
click at [300, 140] on input "a." at bounding box center [300, 138] width 0 height 4
radio input "true"
click at [311, 235] on icon at bounding box center [307, 233] width 11 height 4
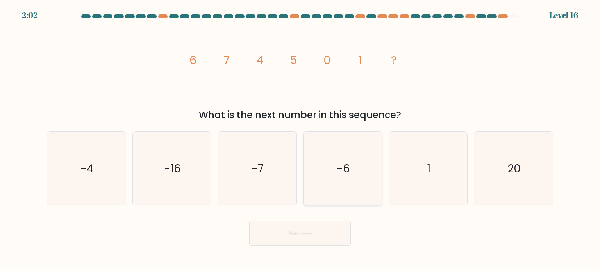
click at [354, 162] on icon "-6" at bounding box center [342, 168] width 73 height 73
click at [300, 140] on input "d. -6" at bounding box center [300, 138] width 0 height 4
radio input "true"
click at [332, 238] on button "Next" at bounding box center [300, 233] width 102 height 25
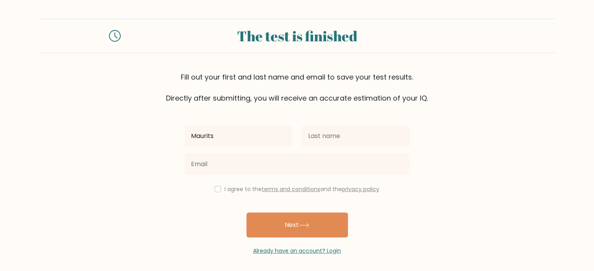
type input "Maurits"
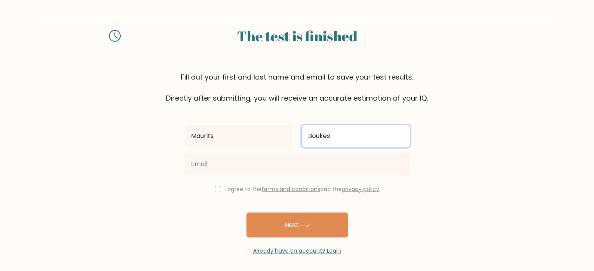
type input "Boukes"
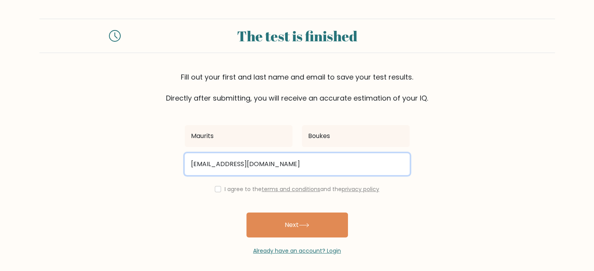
type input "mauritsboukes@home.nl"
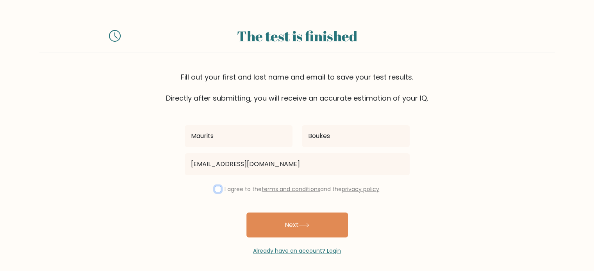
click at [215, 190] on input "checkbox" at bounding box center [218, 189] width 6 height 6
checkbox input "true"
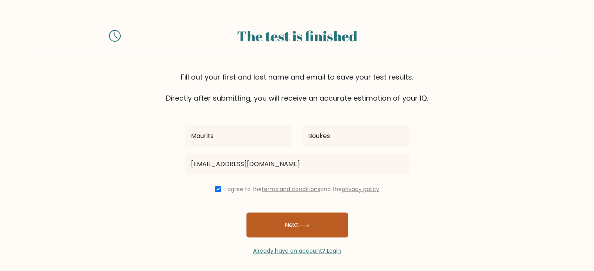
click at [289, 221] on button "Next" at bounding box center [297, 225] width 102 height 25
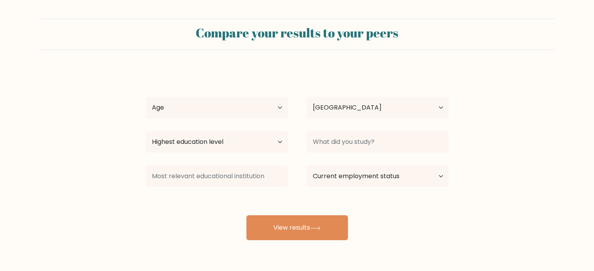
select select "NL"
click at [233, 112] on select "Age Under [DEMOGRAPHIC_DATA] [DEMOGRAPHIC_DATA] [DEMOGRAPHIC_DATA] [DEMOGRAPHIC…" at bounding box center [217, 108] width 142 height 22
select select "18_24"
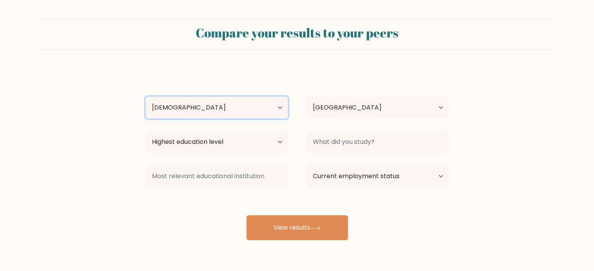
click at [146, 97] on select "Age Under [DEMOGRAPHIC_DATA] [DEMOGRAPHIC_DATA] [DEMOGRAPHIC_DATA] [DEMOGRAPHIC…" at bounding box center [217, 108] width 142 height 22
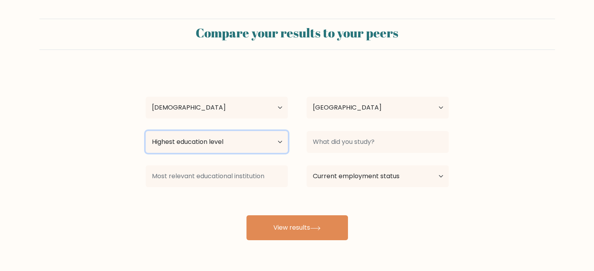
click at [207, 140] on select "Highest education level No schooling Primary Lower Secondary Upper Secondary Oc…" at bounding box center [217, 142] width 142 height 22
select select "masters_degree"
click at [146, 131] on select "Highest education level No schooling Primary Lower Secondary Upper Secondary Oc…" at bounding box center [217, 142] width 142 height 22
click at [186, 239] on div "[PERSON_NAME] Age Under [DEMOGRAPHIC_DATA] [DEMOGRAPHIC_DATA] [DEMOGRAPHIC_DATA…" at bounding box center [297, 155] width 312 height 172
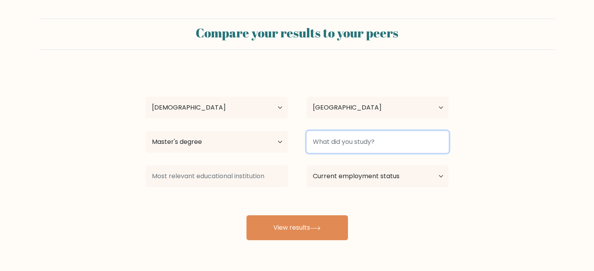
click at [373, 153] on input at bounding box center [377, 142] width 142 height 22
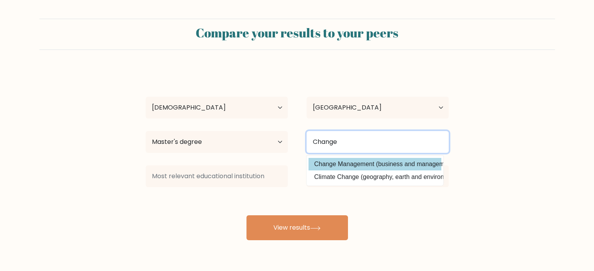
type input "Change"
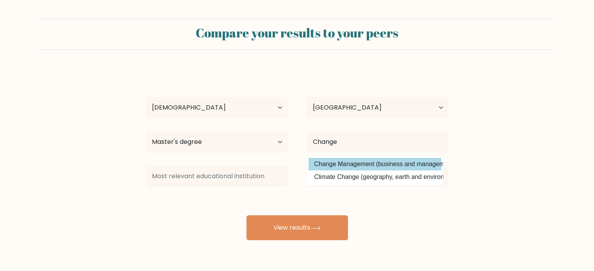
click at [397, 160] on div "[PERSON_NAME] Age Under [DEMOGRAPHIC_DATA] [DEMOGRAPHIC_DATA] [DEMOGRAPHIC_DATA…" at bounding box center [297, 155] width 312 height 172
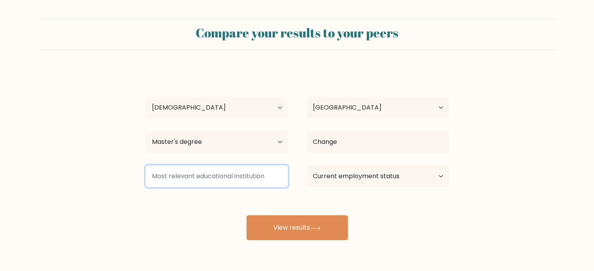
click at [224, 178] on input at bounding box center [217, 177] width 142 height 22
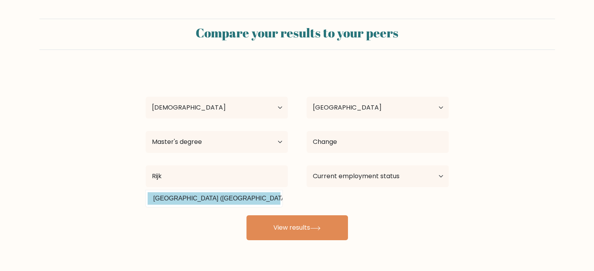
click at [239, 197] on option "[GEOGRAPHIC_DATA] ([GEOGRAPHIC_DATA])" at bounding box center [214, 198] width 133 height 12
type input "[GEOGRAPHIC_DATA]"
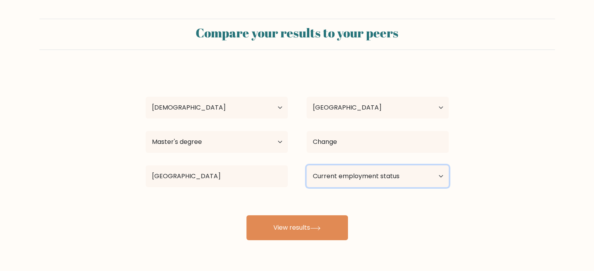
click at [370, 178] on select "Current employment status Employed Student Retired Other / prefer not to answer" at bounding box center [377, 177] width 142 height 22
select select "other"
click at [306, 166] on select "Current employment status Employed Student Retired Other / prefer not to answer" at bounding box center [377, 177] width 142 height 22
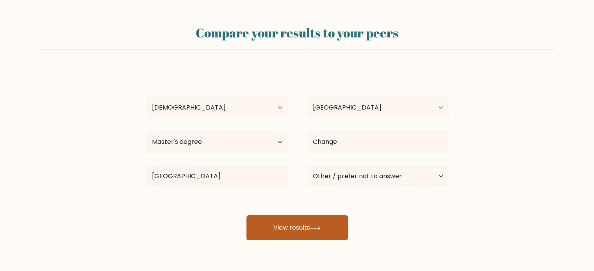
click at [290, 224] on button "View results" at bounding box center [297, 227] width 102 height 25
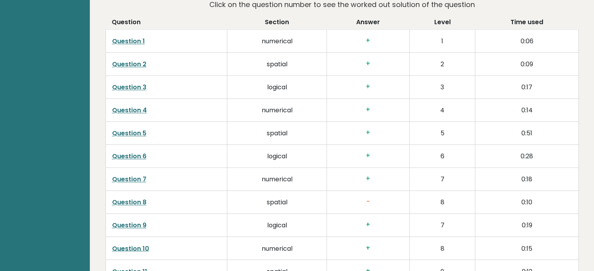
scroll to position [1249, 0]
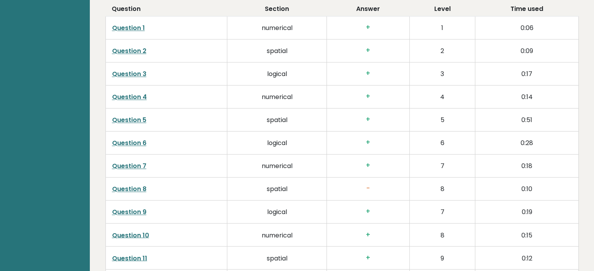
click at [128, 186] on link "Question 8" at bounding box center [129, 189] width 34 height 9
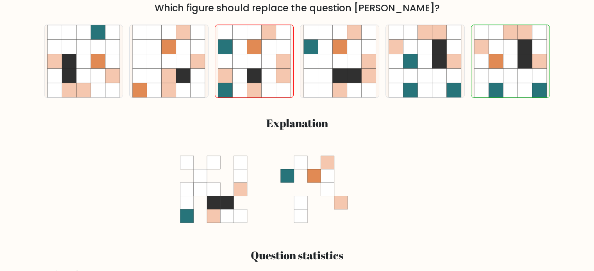
scroll to position [351, 0]
